Goal: Transaction & Acquisition: Book appointment/travel/reservation

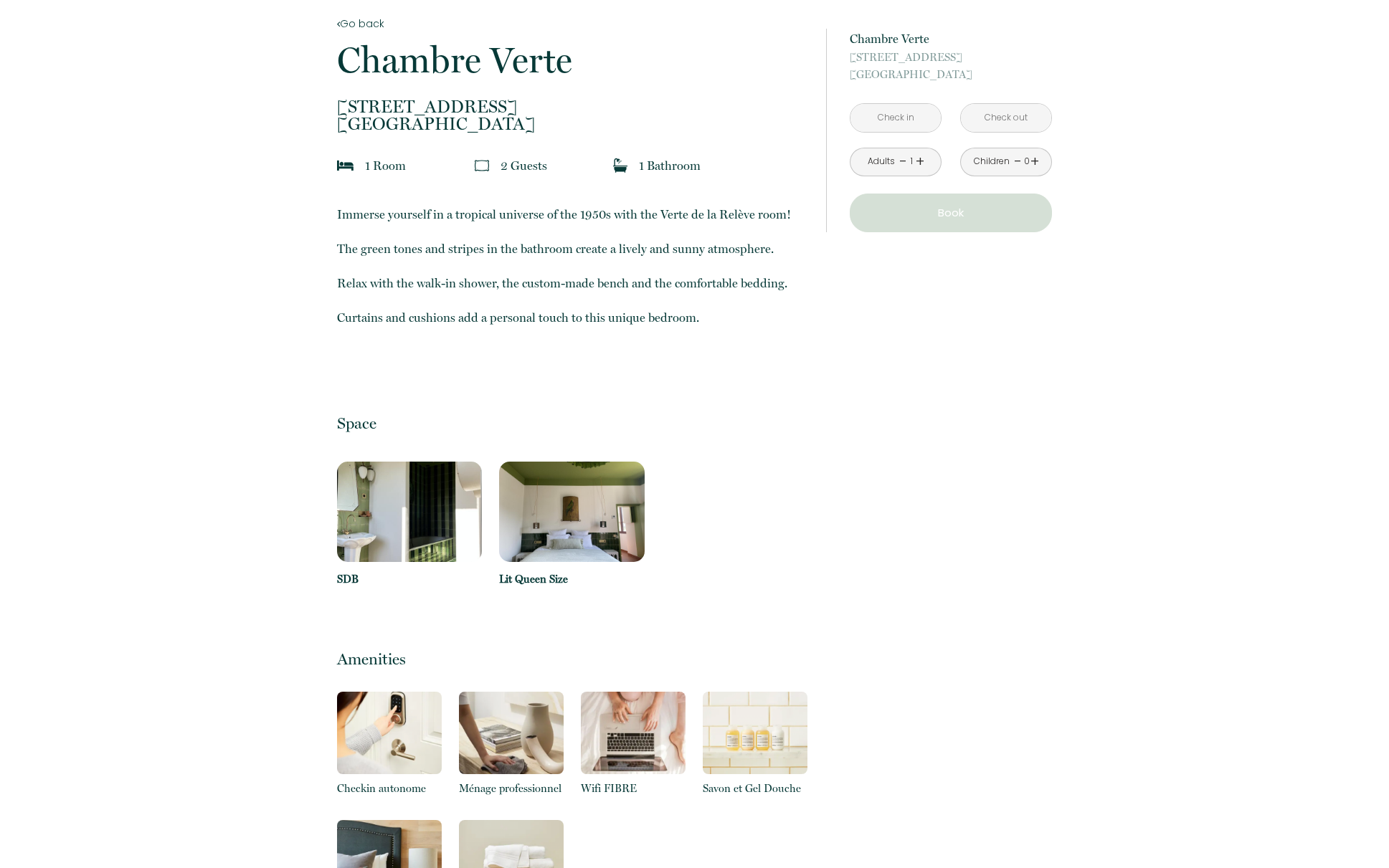
scroll to position [273, 0]
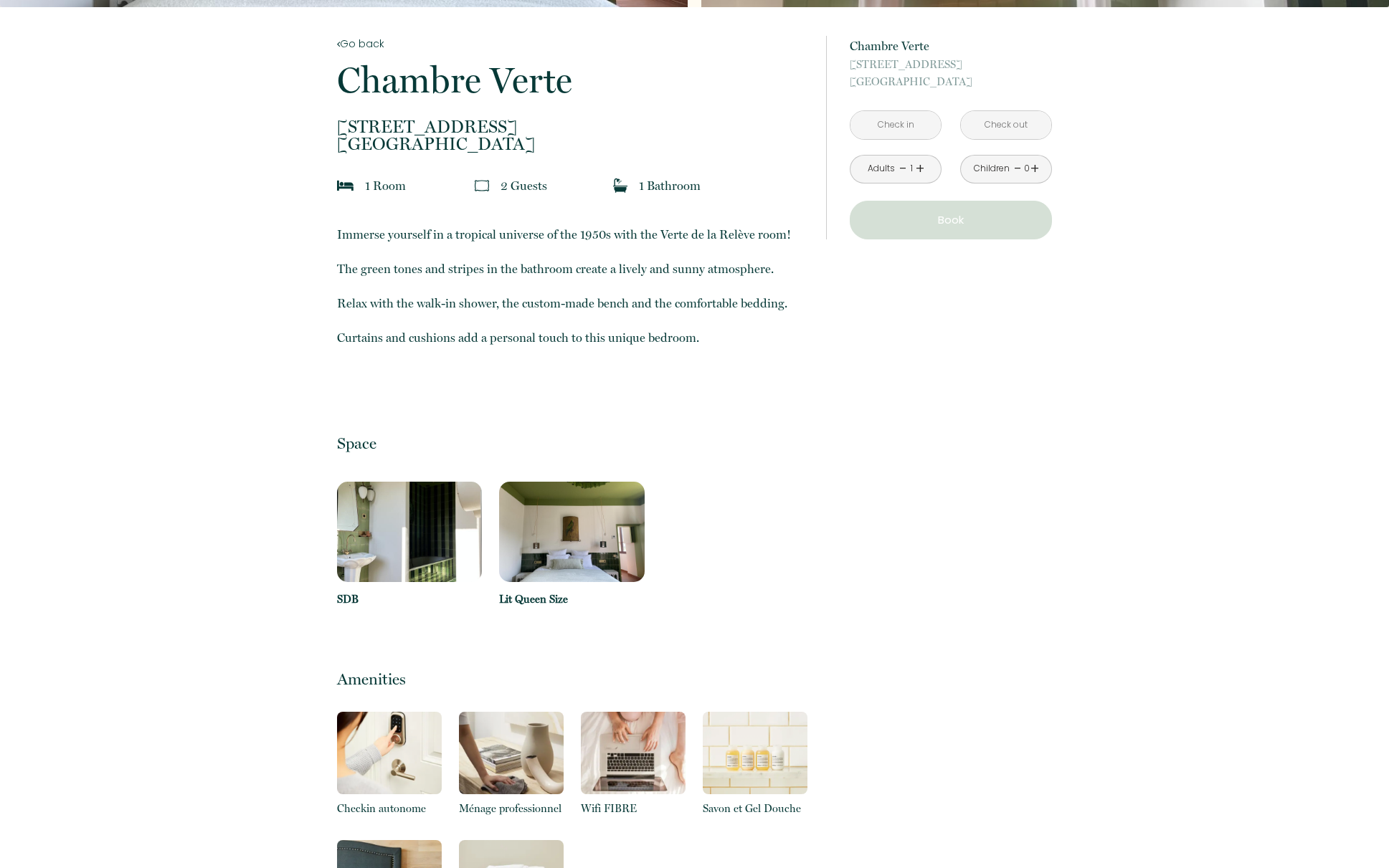
click at [885, 123] on input "text" at bounding box center [895, 125] width 90 height 28
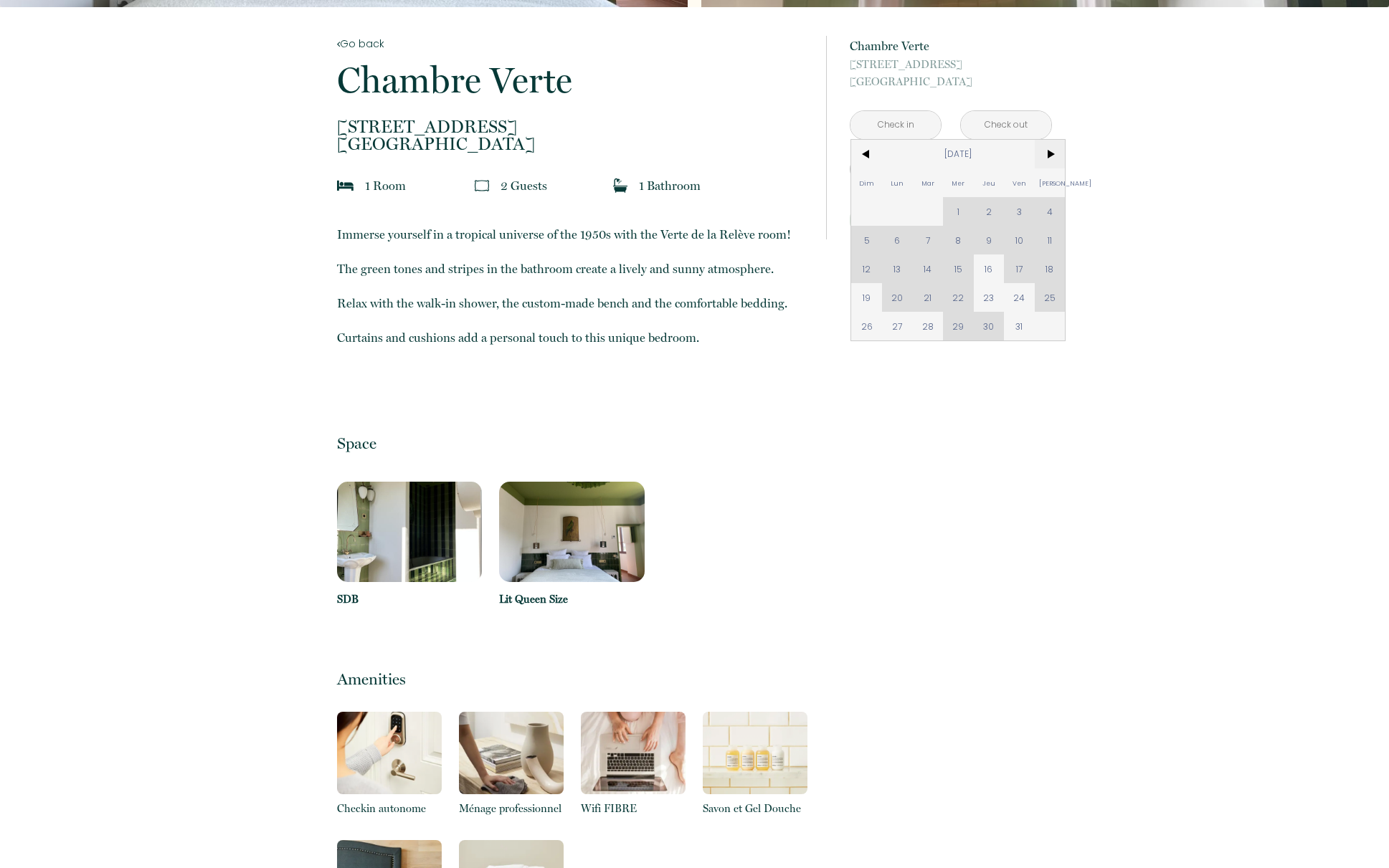
click at [1051, 160] on span ">" at bounding box center [1050, 154] width 31 height 29
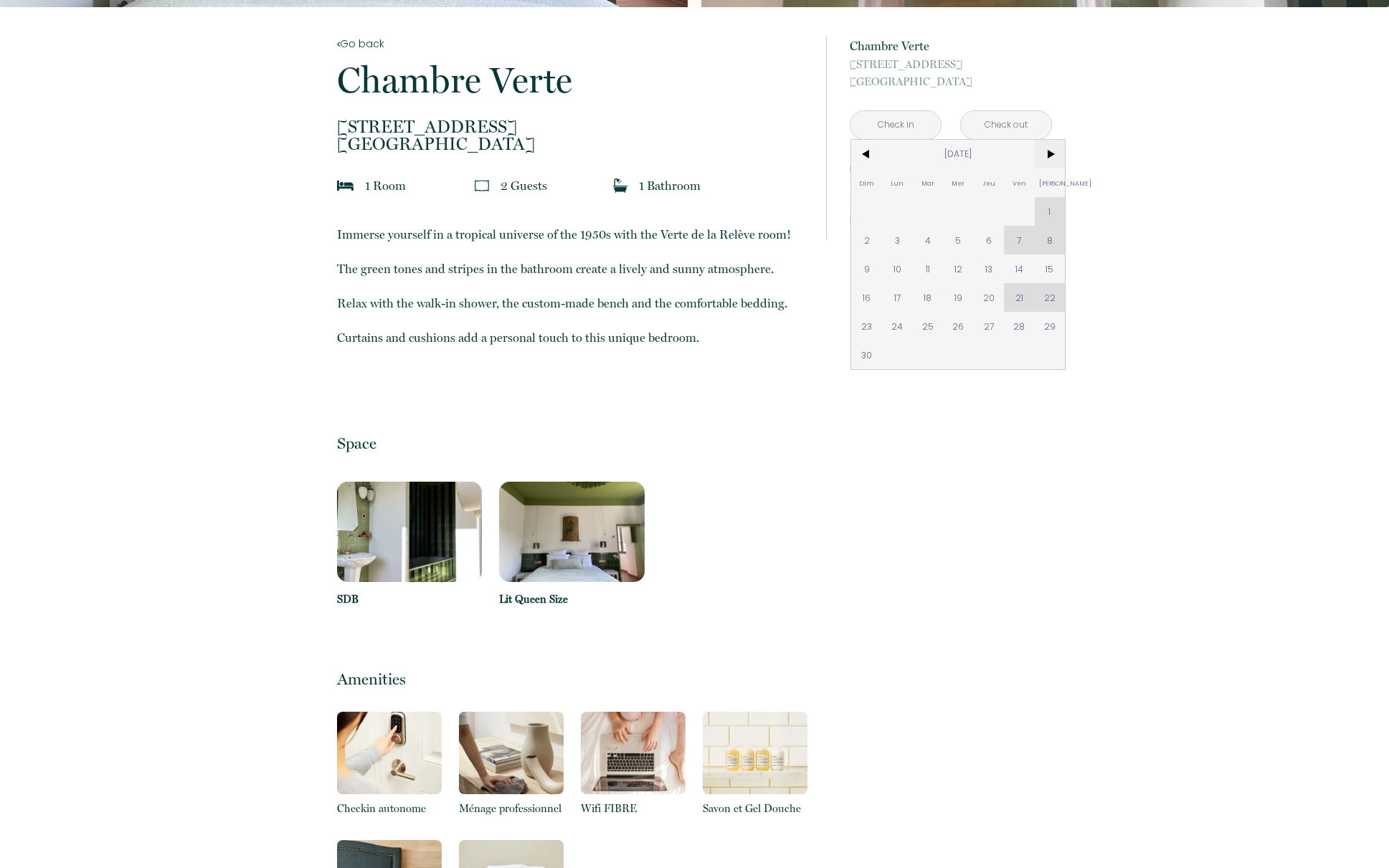
click at [1051, 160] on span ">" at bounding box center [1050, 154] width 31 height 29
click at [863, 269] on span "11" at bounding box center [866, 269] width 31 height 29
type input "Dim [DATE]"
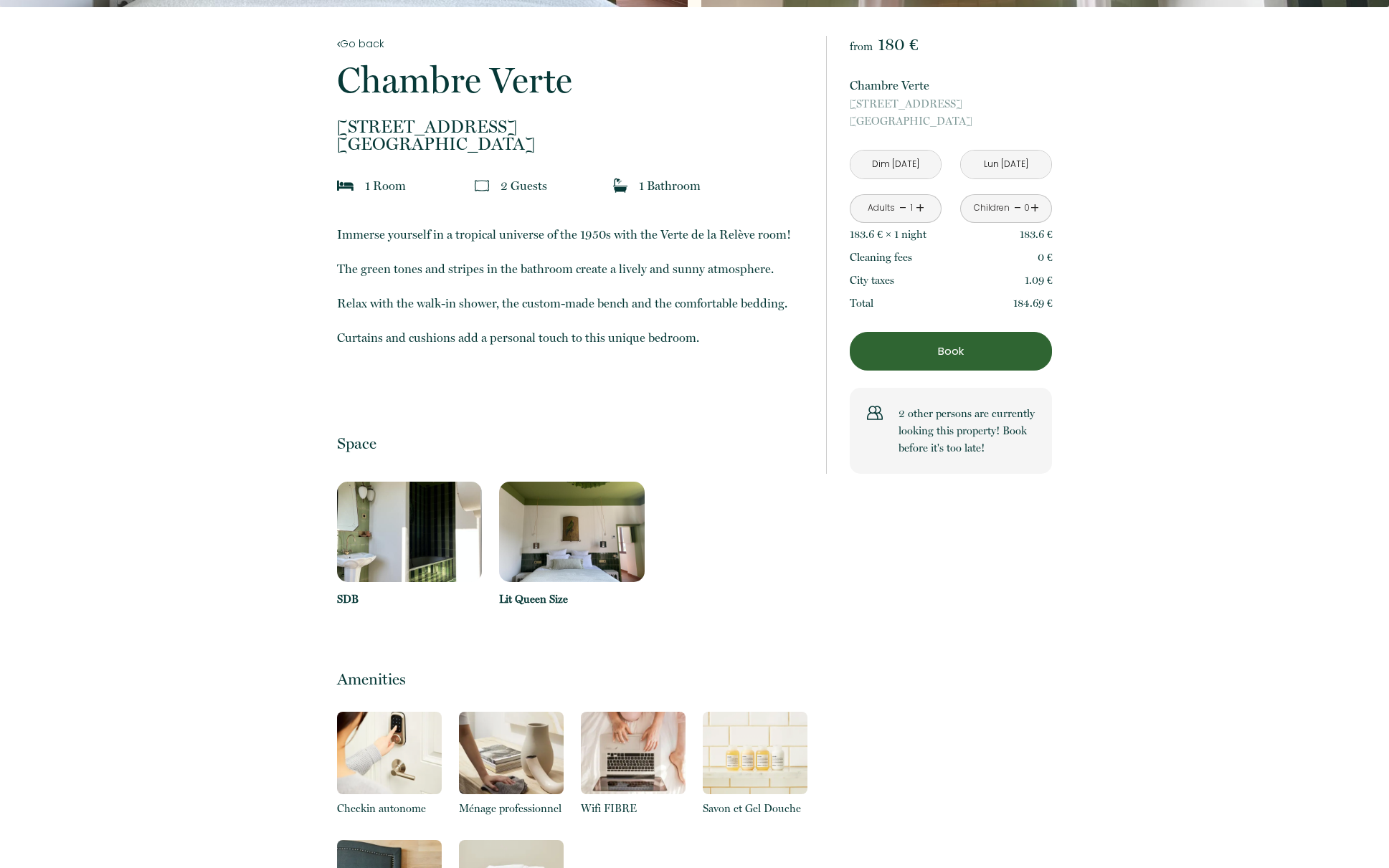
click at [1007, 131] on div "from 180 € Chambre Verte [STREET_ADDRESS] Dim [DATE] < [DATE] > Dim Lun Mar Mer…" at bounding box center [951, 255] width 202 height 438
click at [1012, 161] on input "Lun [DATE]" at bounding box center [1006, 165] width 90 height 28
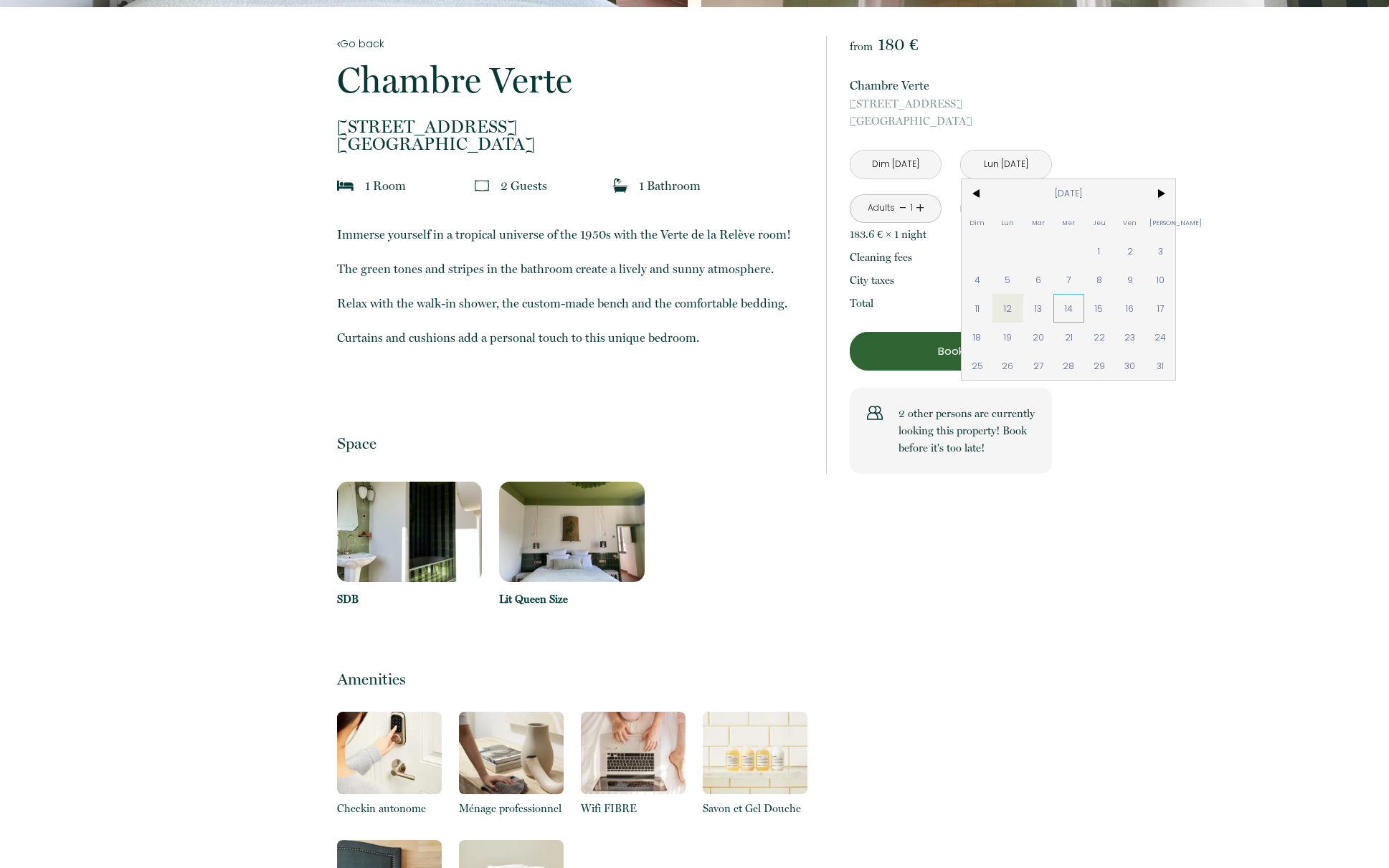
click at [1069, 312] on span "14" at bounding box center [1068, 308] width 31 height 29
type input "Mer [DATE]"
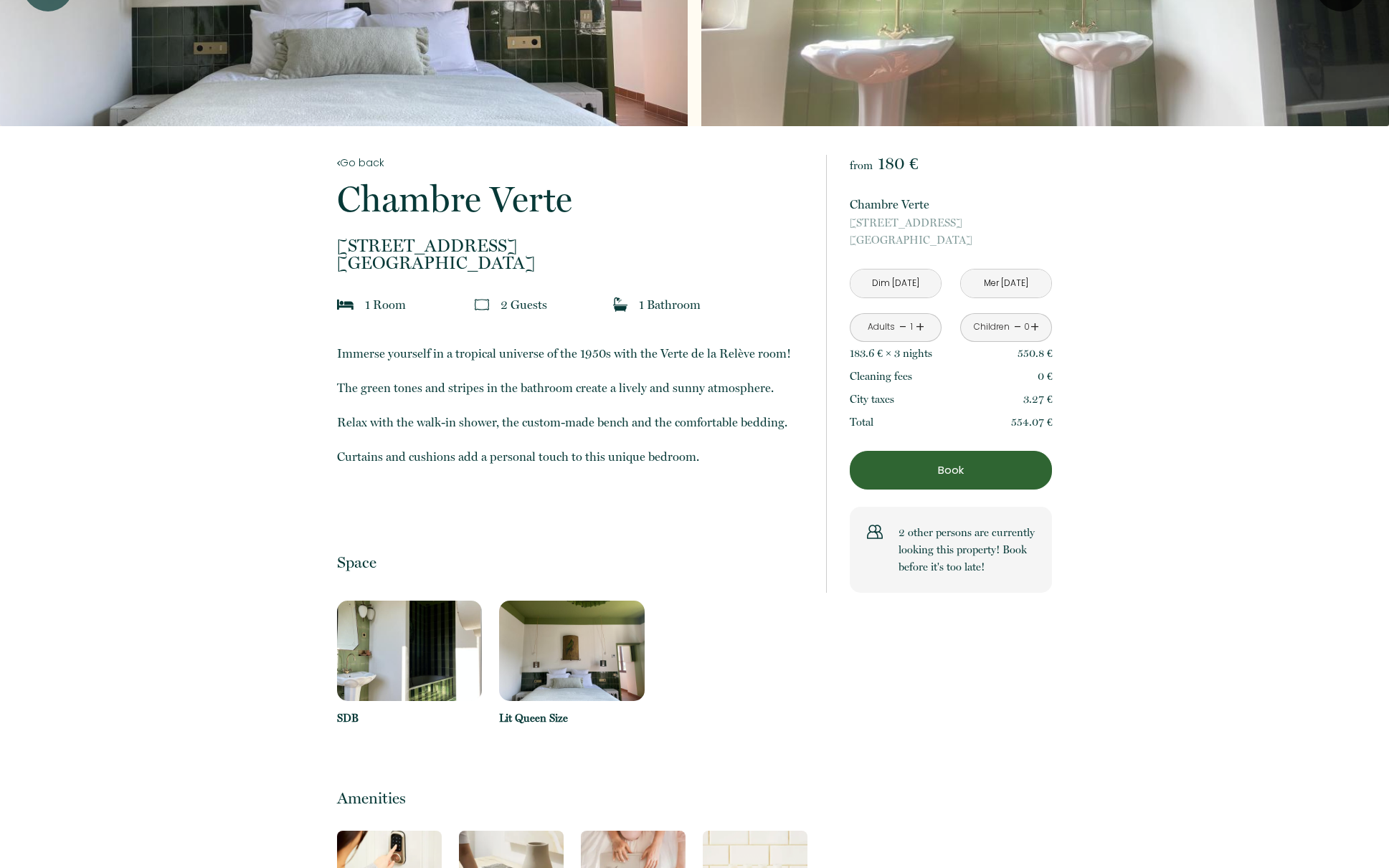
scroll to position [0, 0]
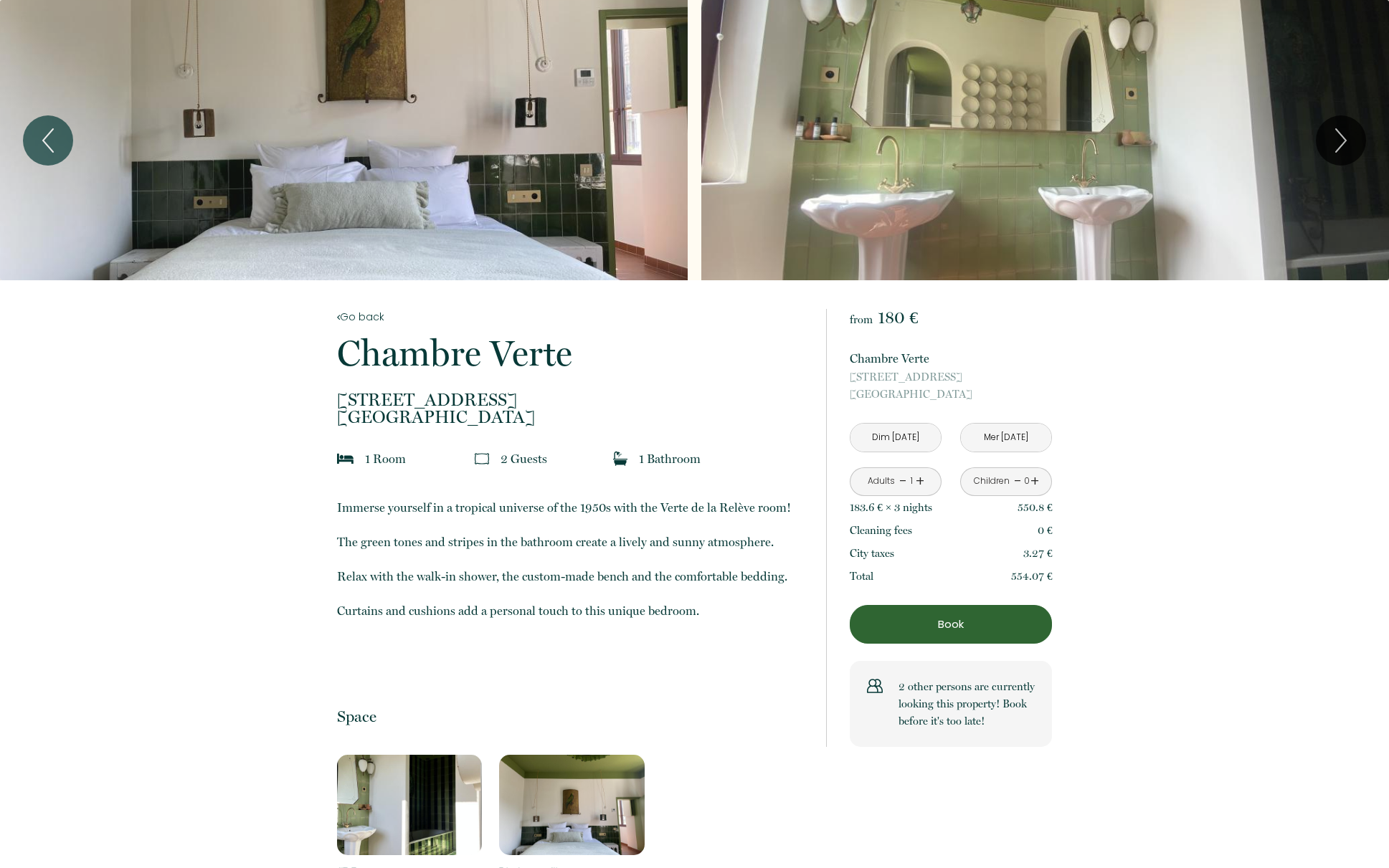
click at [1010, 632] on p "Book" at bounding box center [951, 624] width 192 height 17
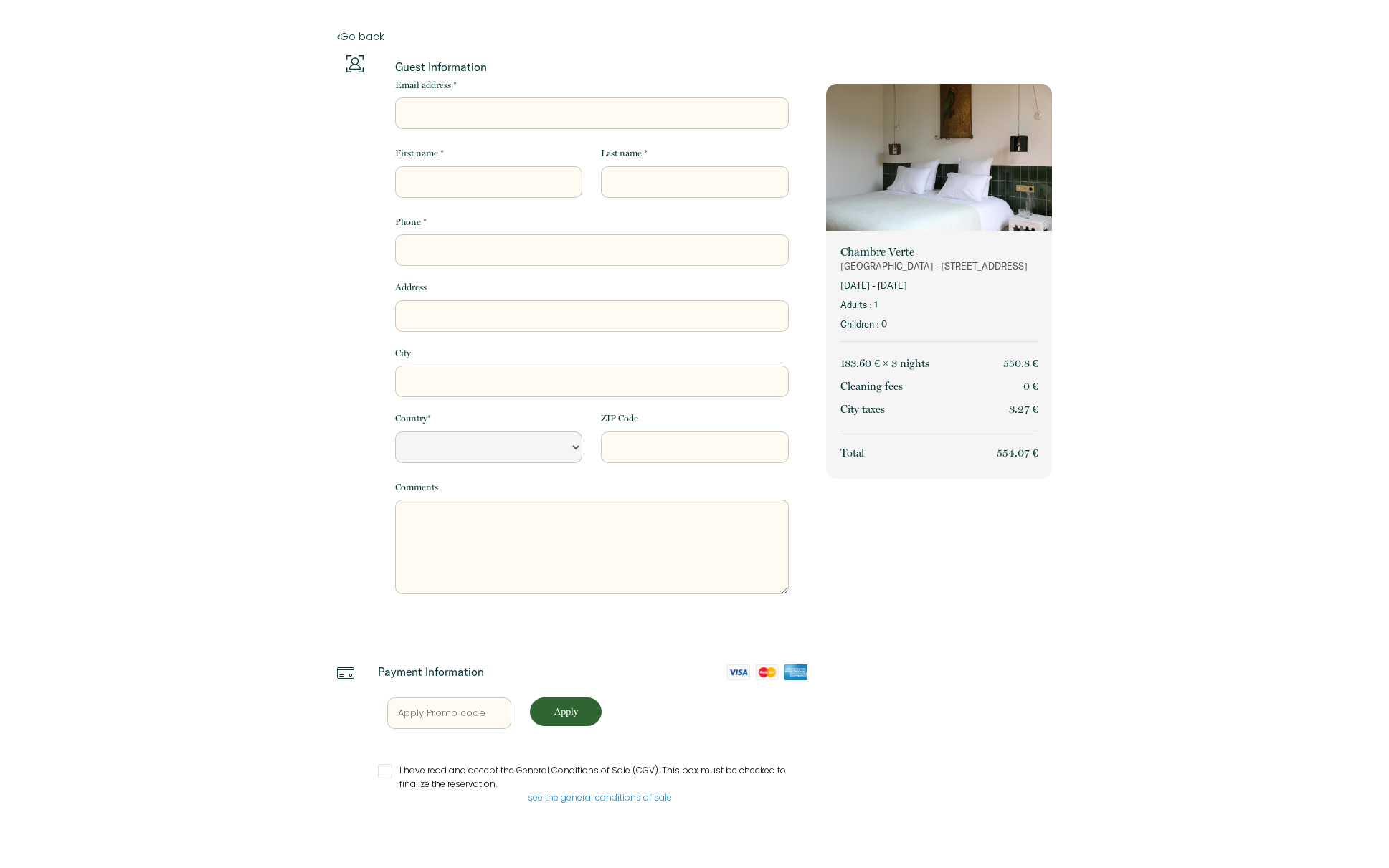
select select "Default select example"
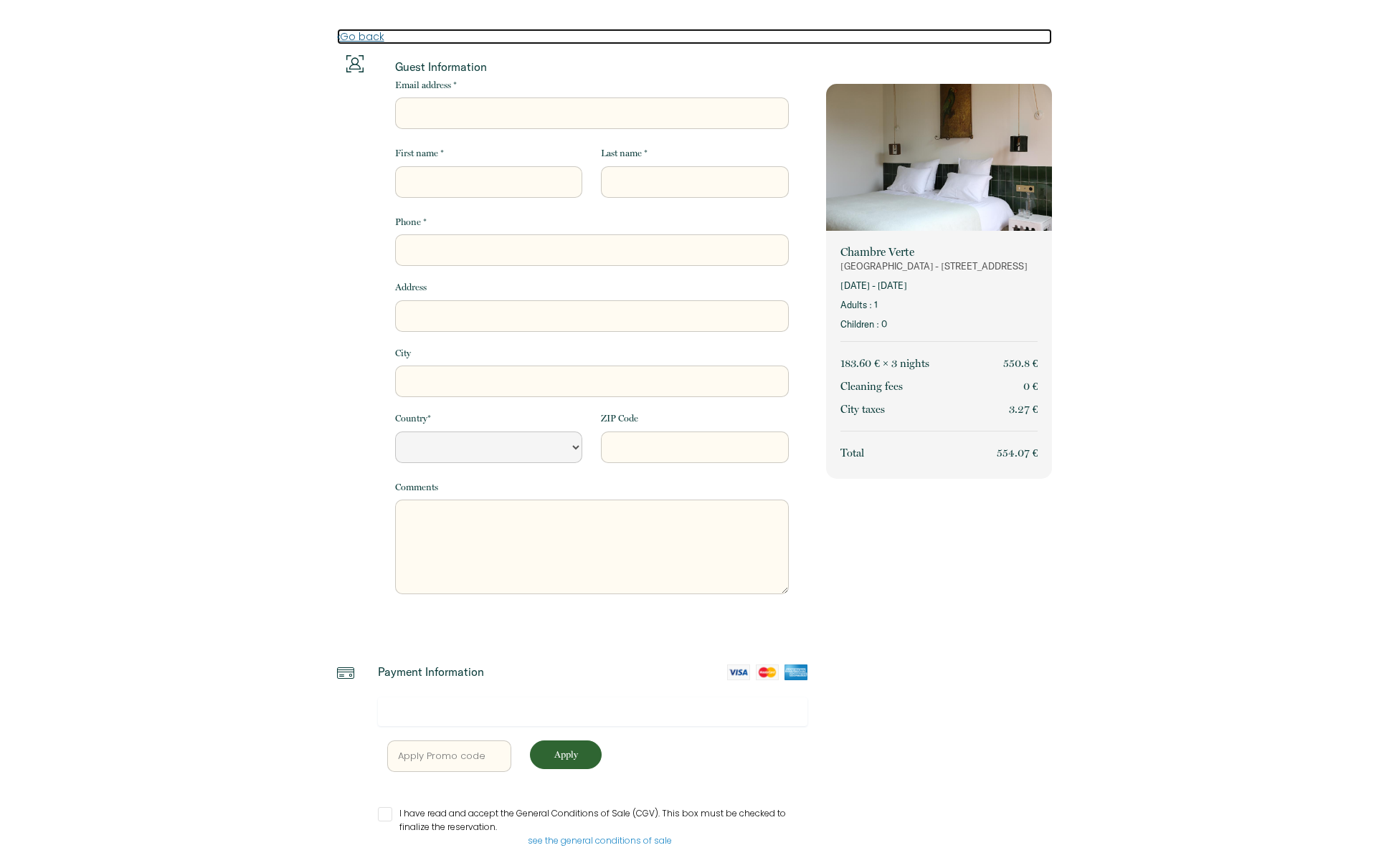
click at [370, 35] on link "Go back" at bounding box center [694, 37] width 715 height 16
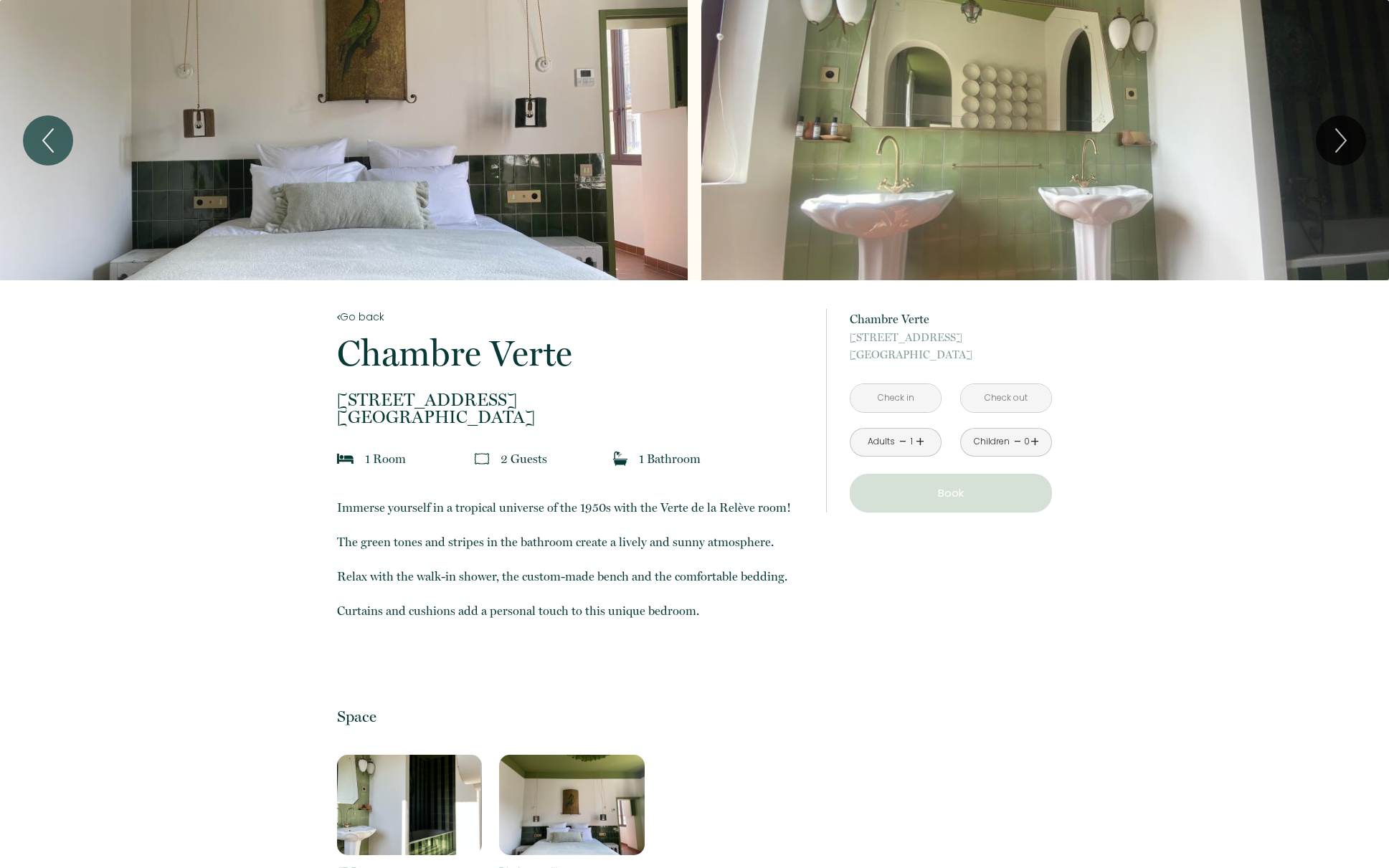
scroll to position [1, 0]
click at [912, 448] on div "1" at bounding box center [912, 441] width 7 height 14
click at [920, 442] on link "+" at bounding box center [920, 441] width 9 height 22
click at [905, 402] on input "text" at bounding box center [895, 397] width 90 height 28
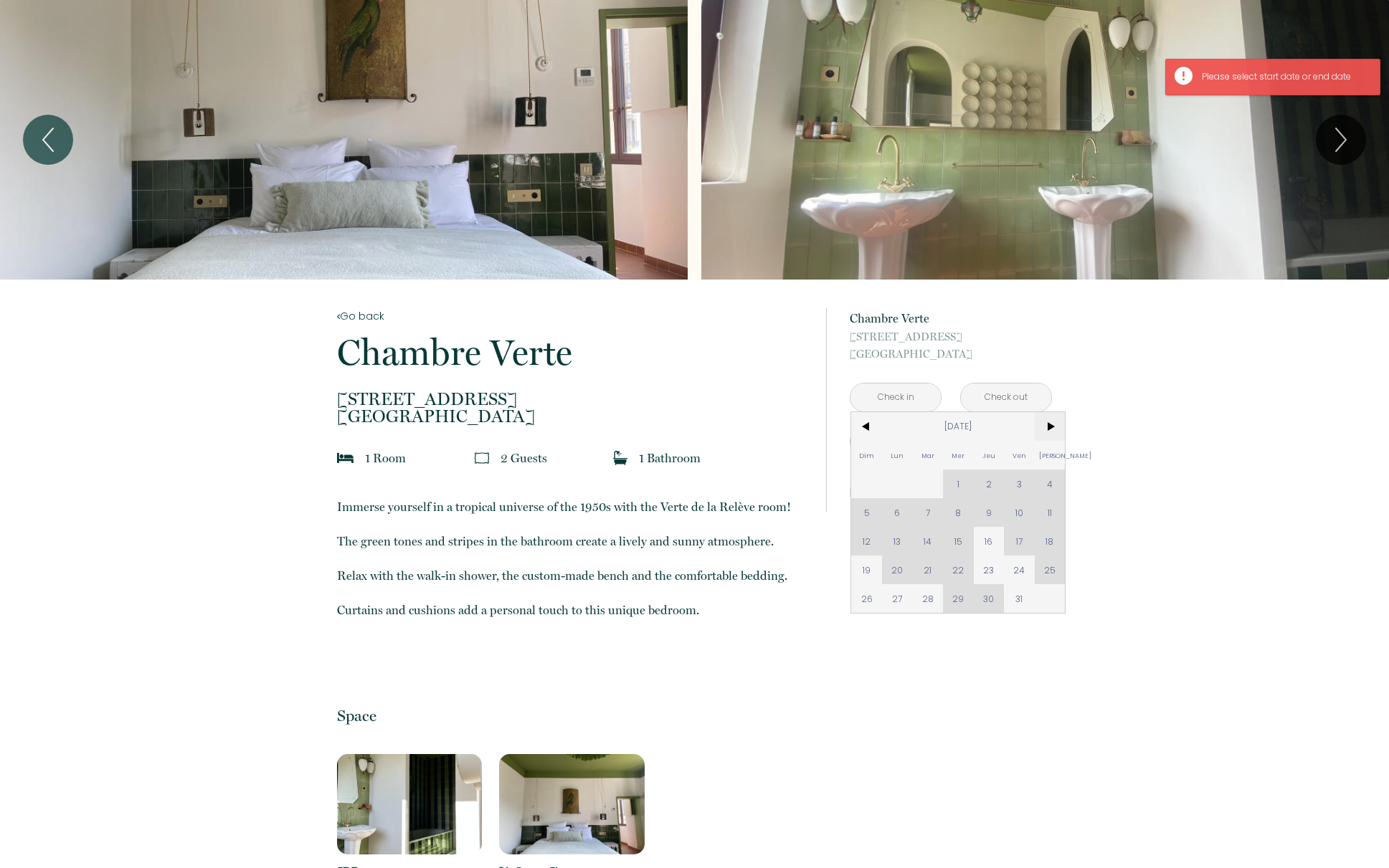
click at [1054, 422] on span ">" at bounding box center [1050, 426] width 31 height 29
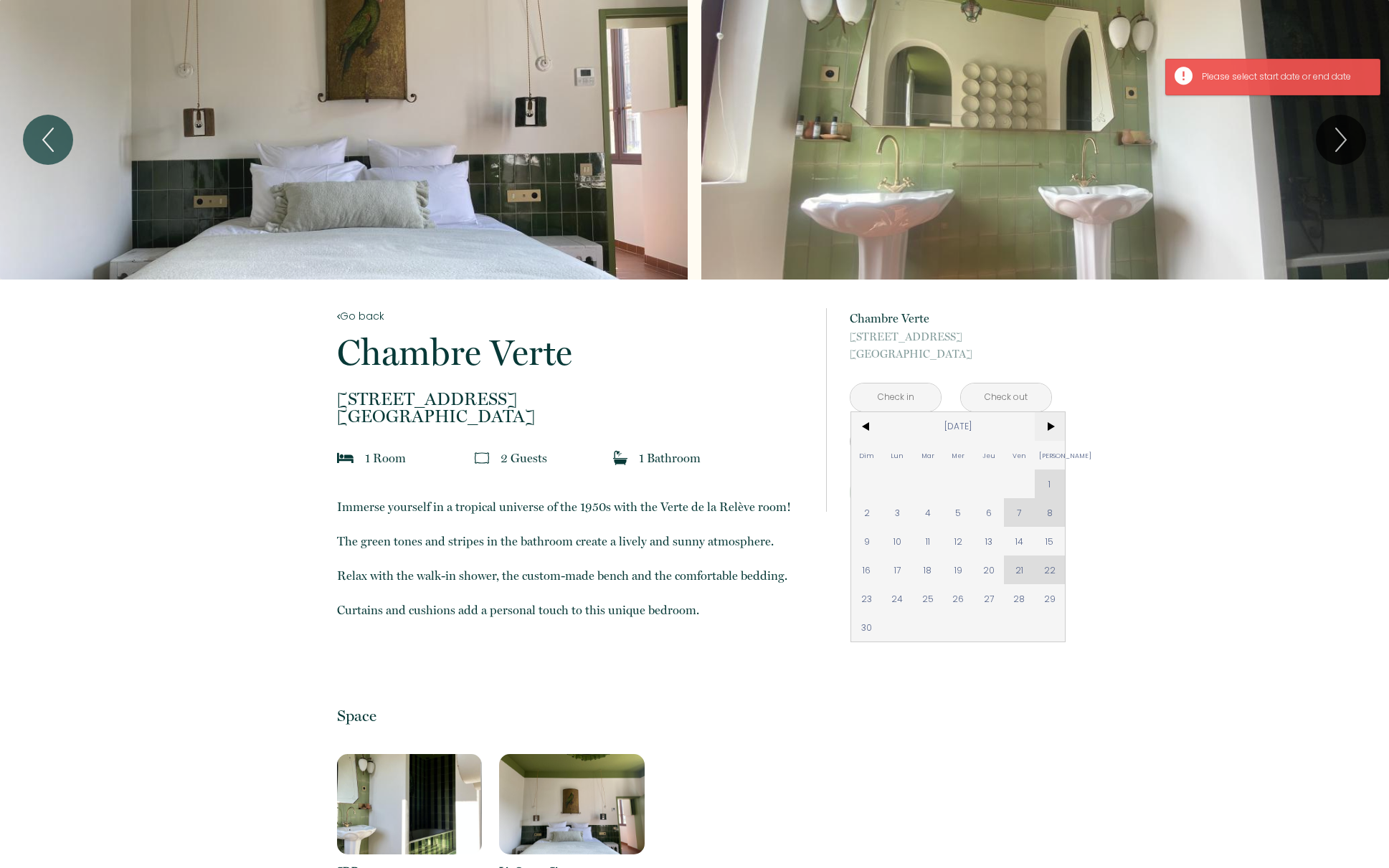
click at [1051, 425] on span ">" at bounding box center [1050, 426] width 31 height 29
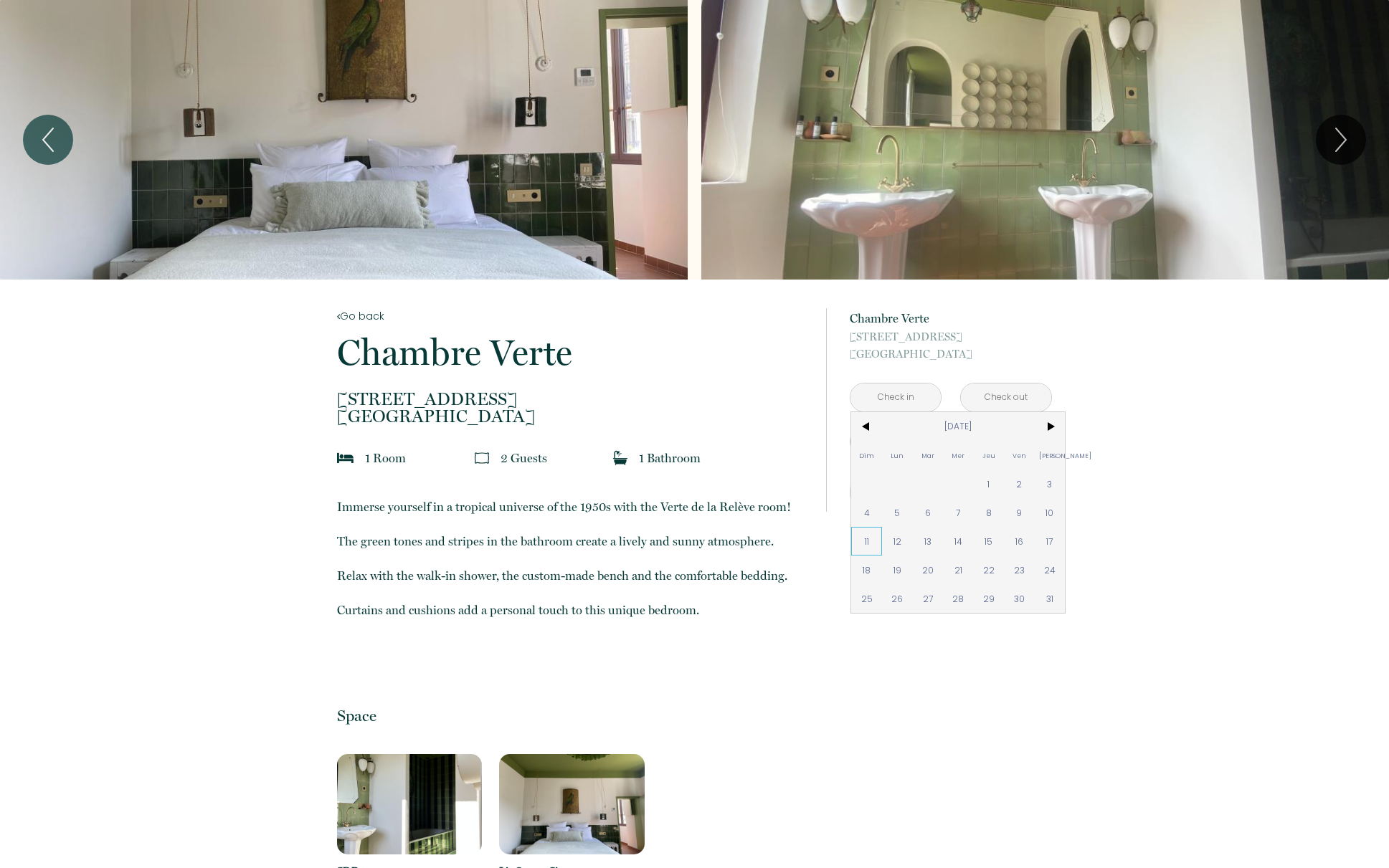
click at [863, 541] on span "11" at bounding box center [866, 541] width 31 height 29
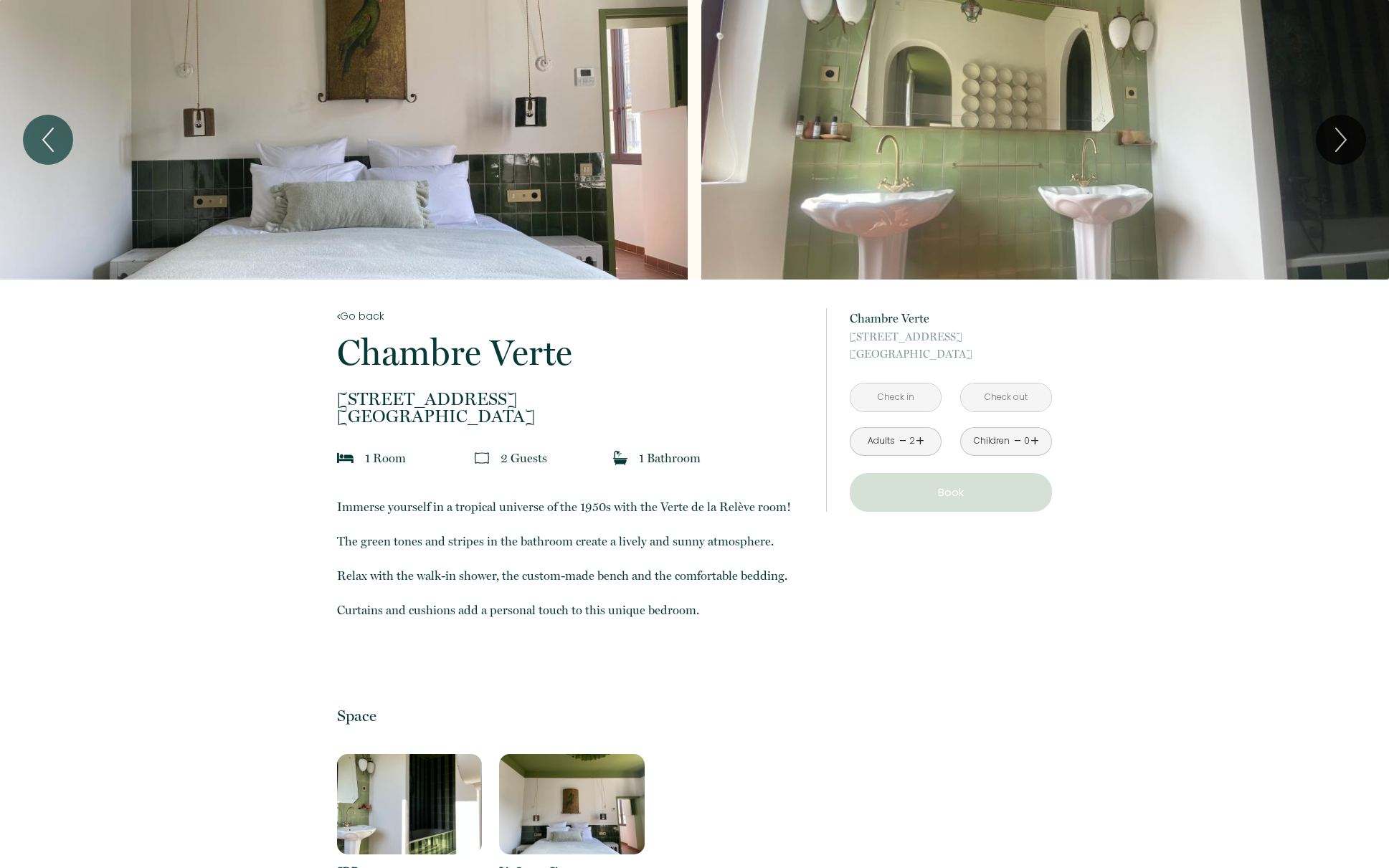
type input "Dim [DATE]"
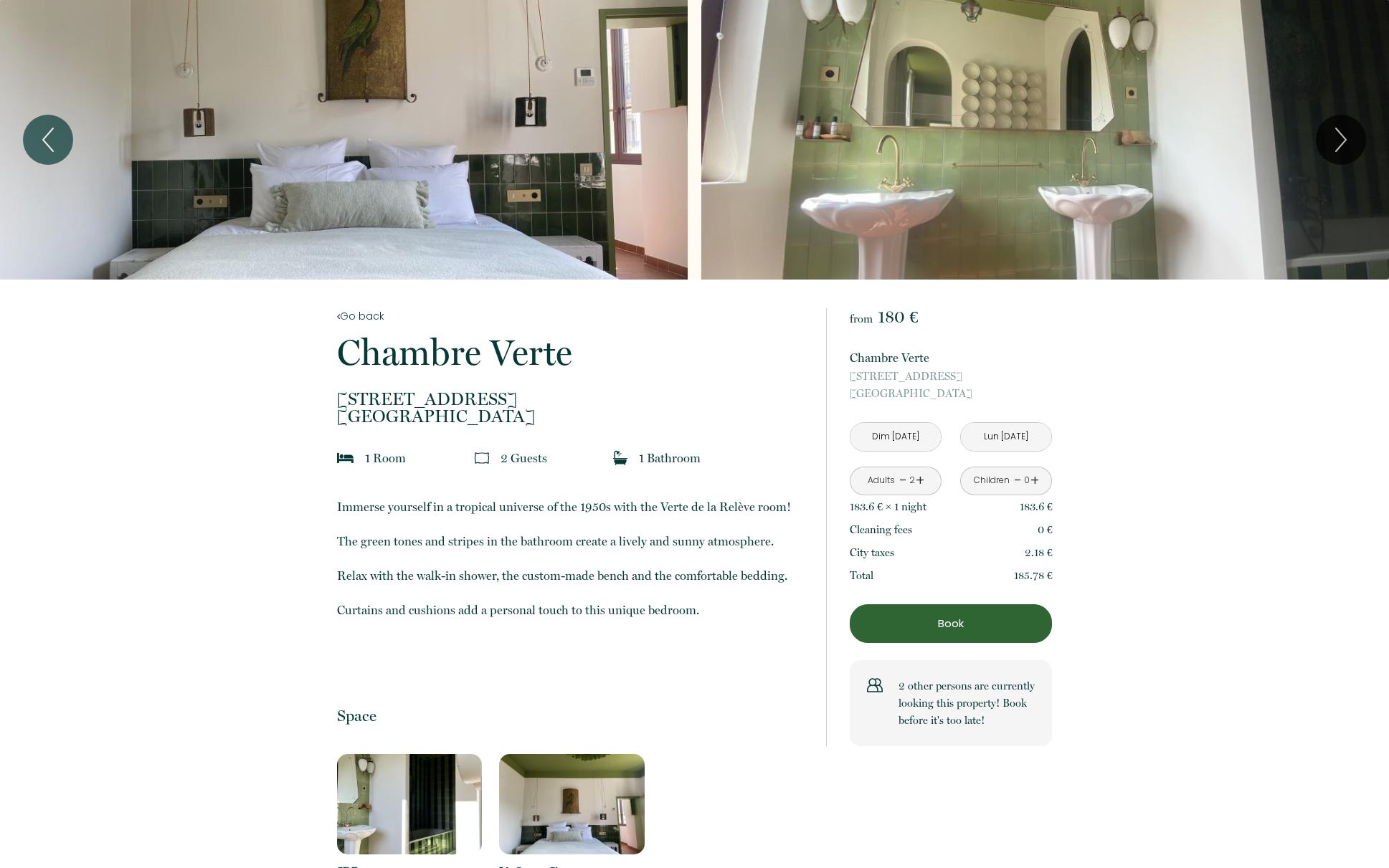
click at [1019, 440] on input "Lun [DATE]" at bounding box center [1006, 437] width 90 height 28
click at [999, 437] on input "Lun [DATE]" at bounding box center [1006, 437] width 90 height 28
click at [1013, 441] on input "Lun [DATE]" at bounding box center [1006, 437] width 90 height 28
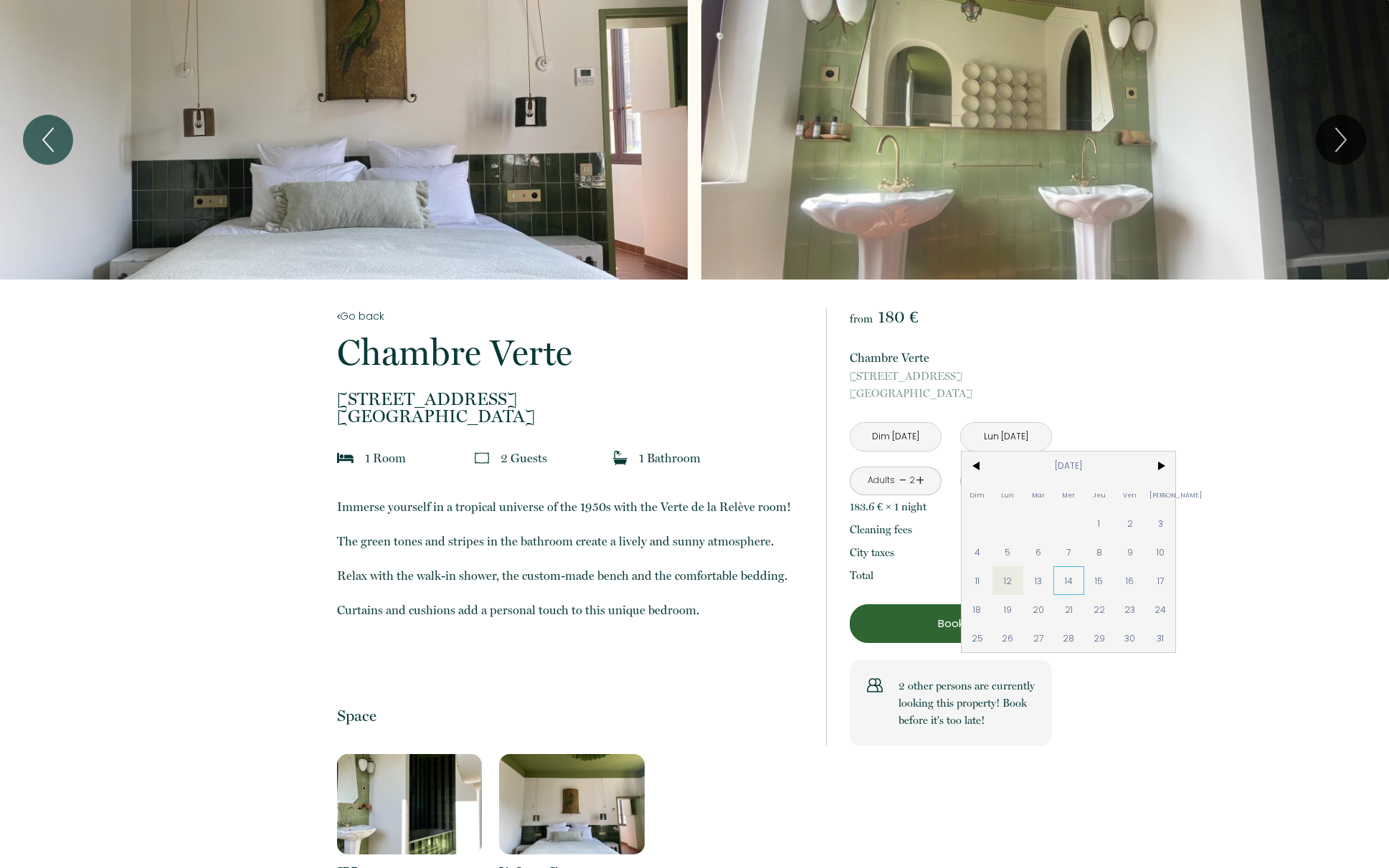
click at [1068, 582] on span "14" at bounding box center [1068, 581] width 31 height 29
type input "Mer [DATE]"
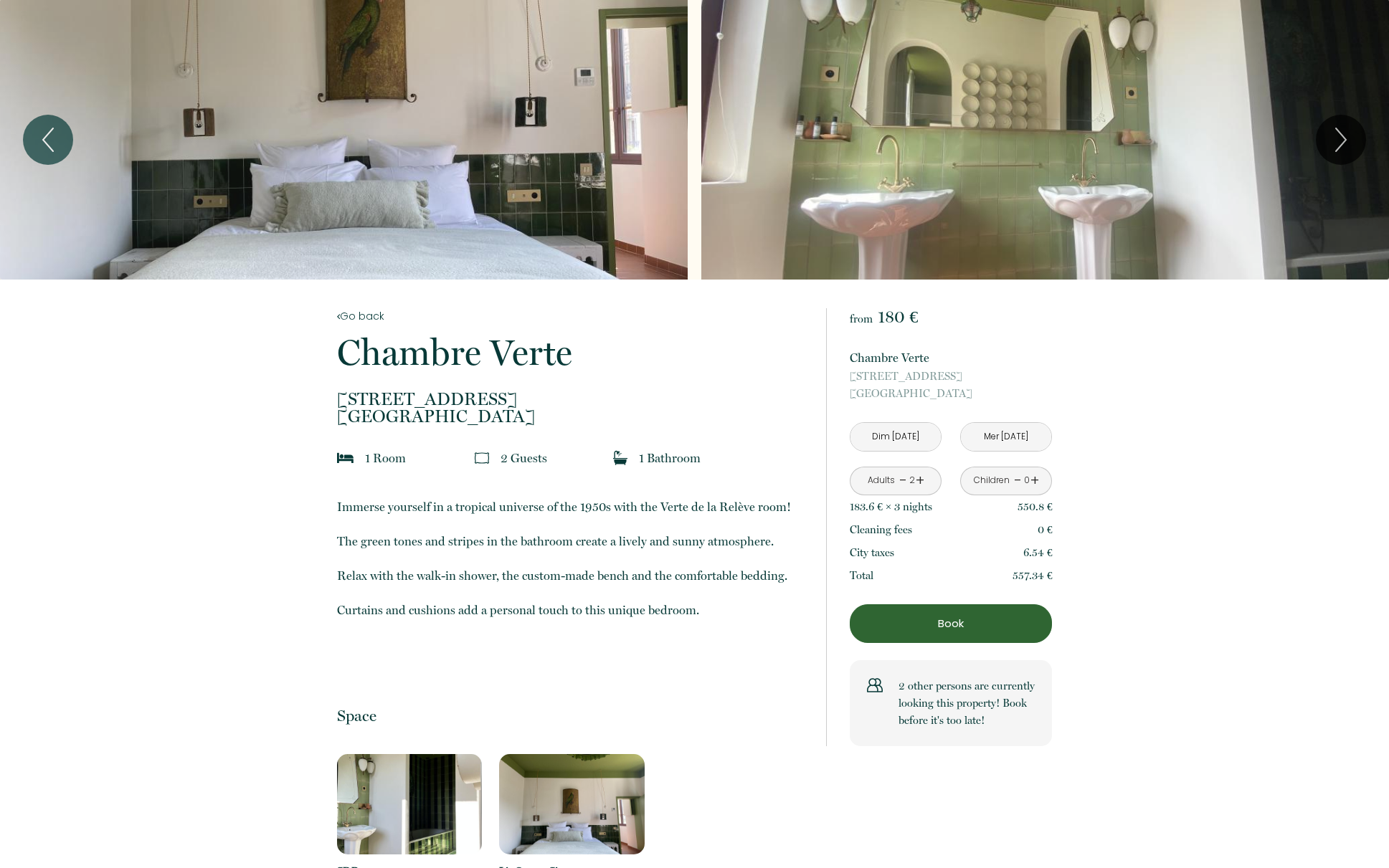
click at [1029, 628] on p "Book" at bounding box center [951, 623] width 192 height 17
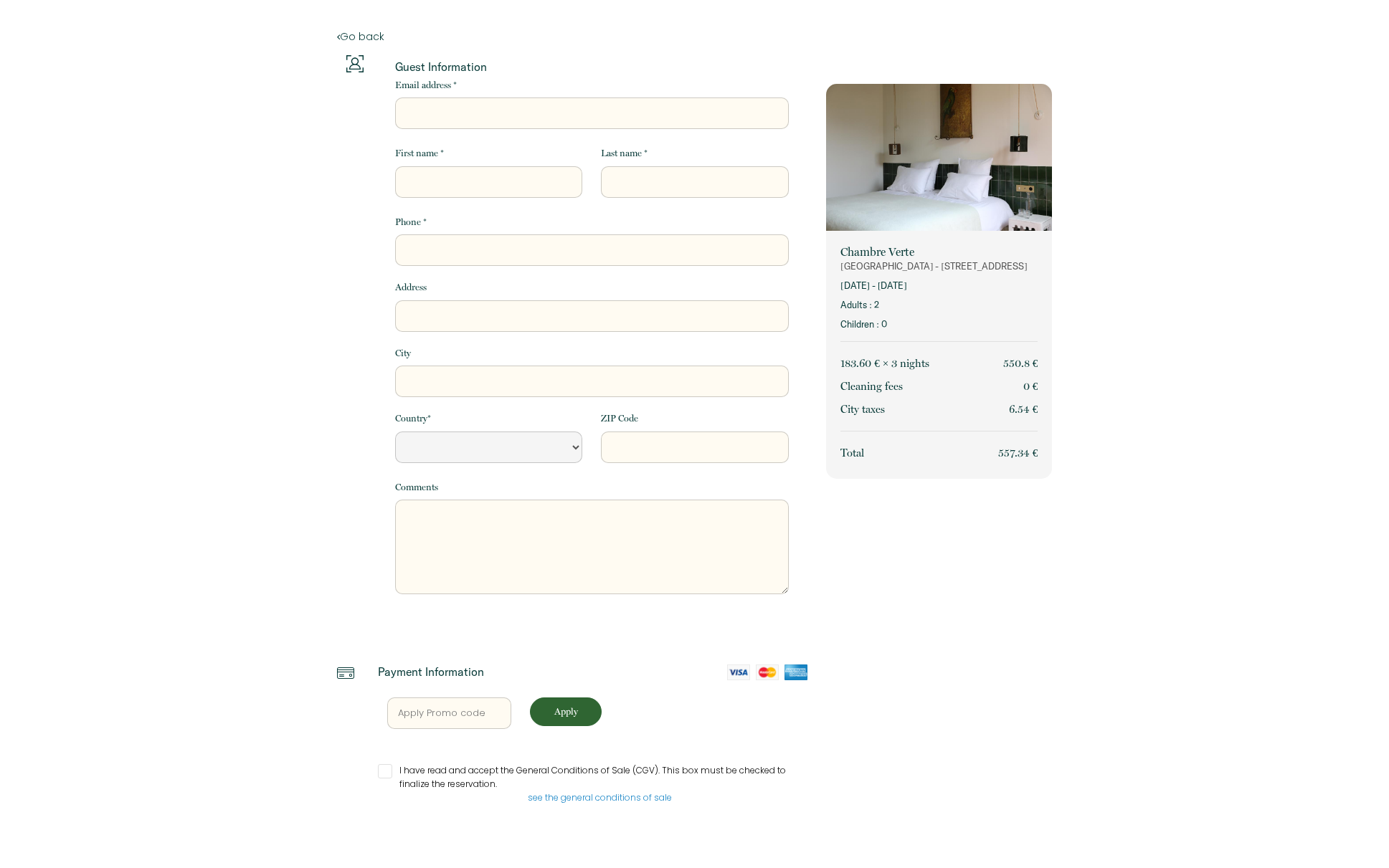
select select "Default select example"
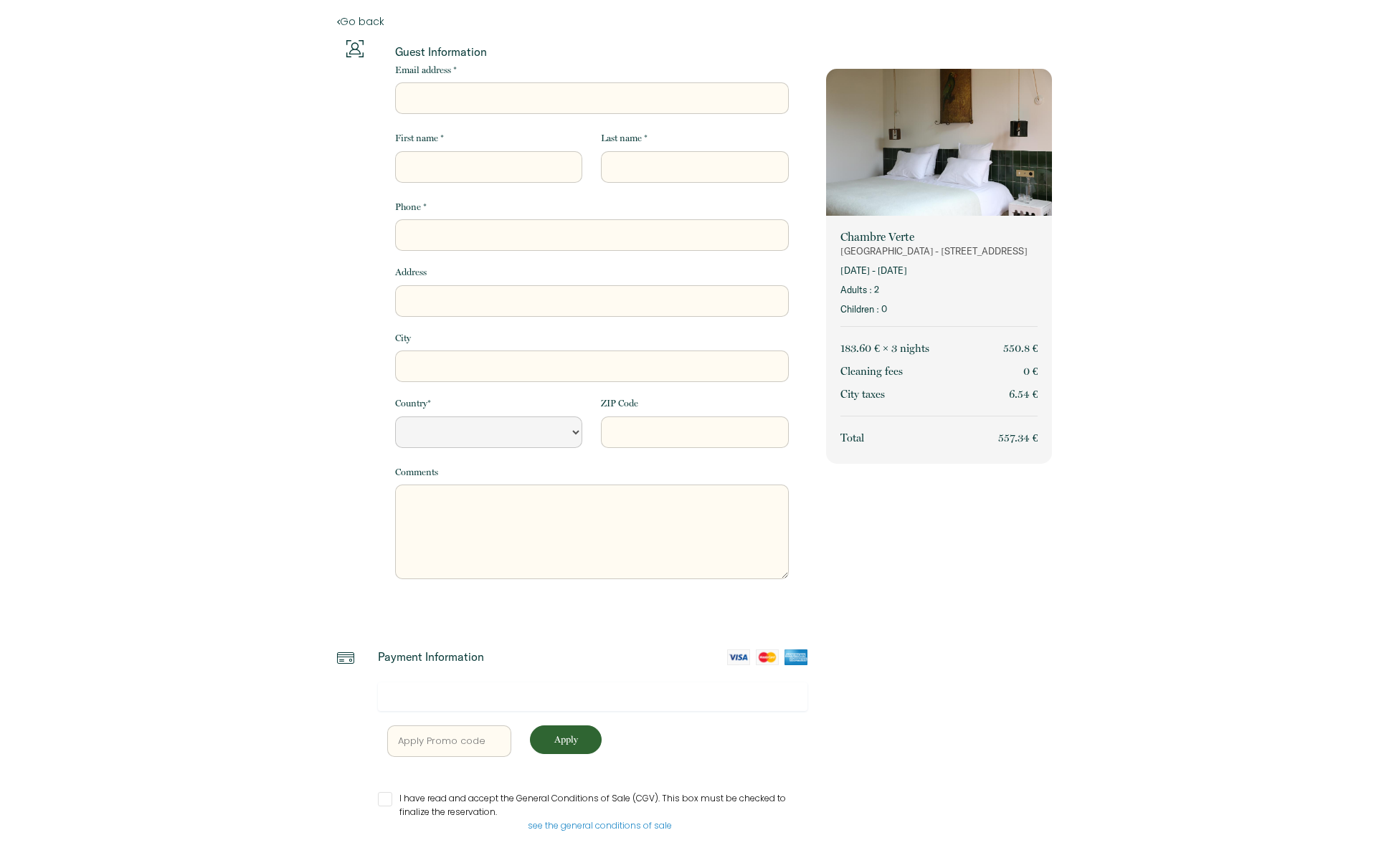
scroll to position [27, 0]
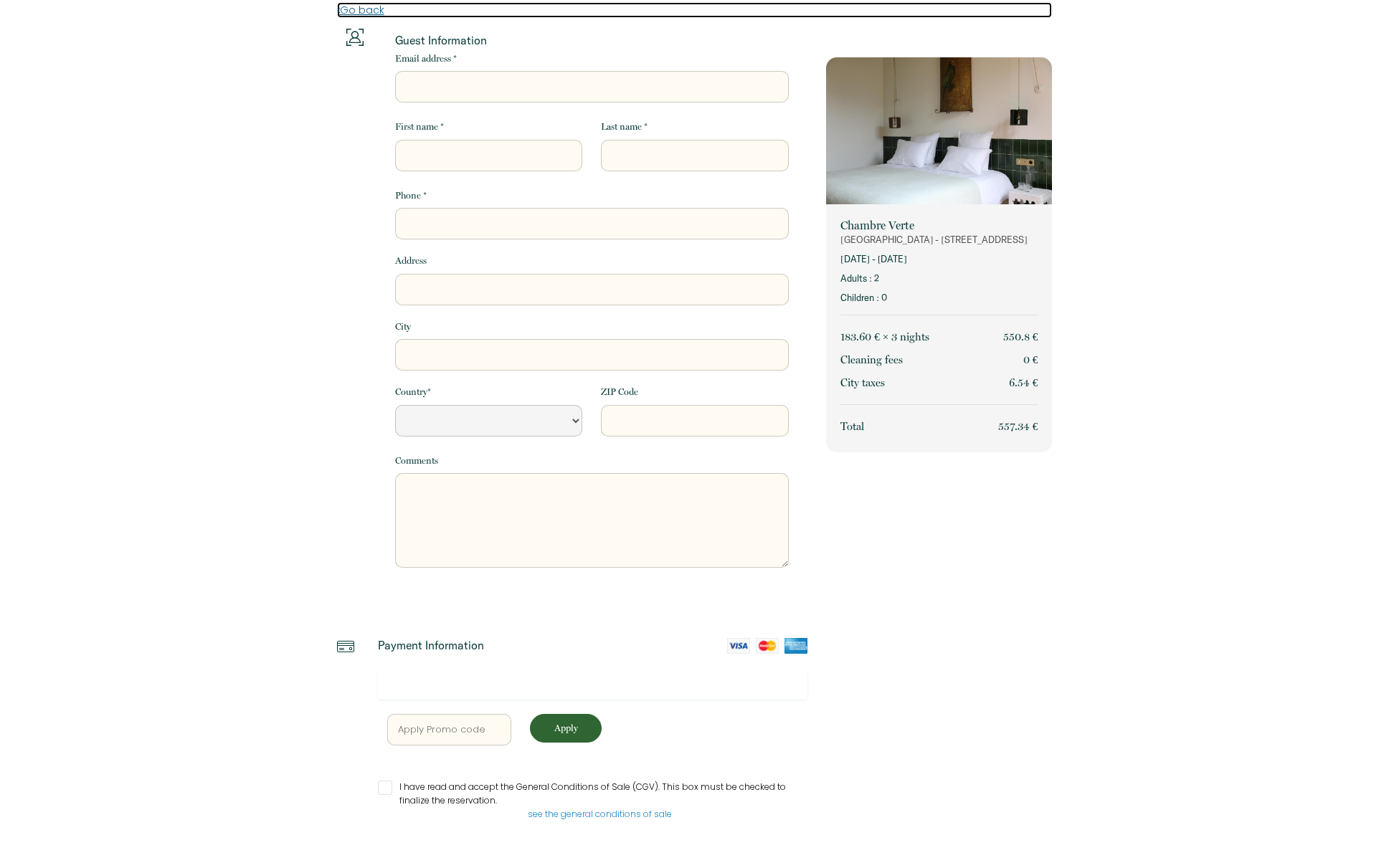
click at [374, 13] on link "Go back" at bounding box center [694, 10] width 715 height 16
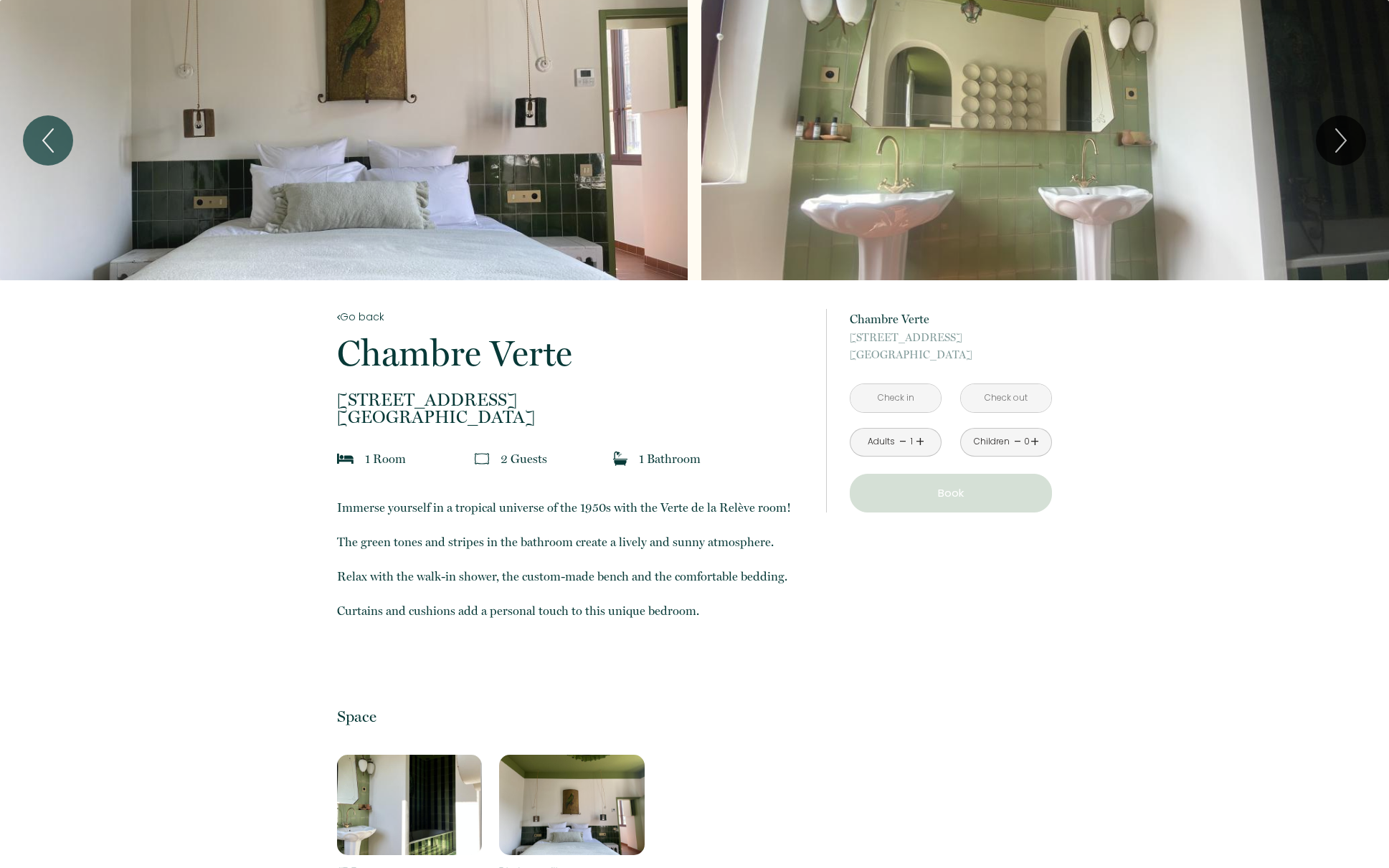
click at [911, 399] on input "text" at bounding box center [895, 398] width 90 height 28
